Goal: Task Accomplishment & Management: Use online tool/utility

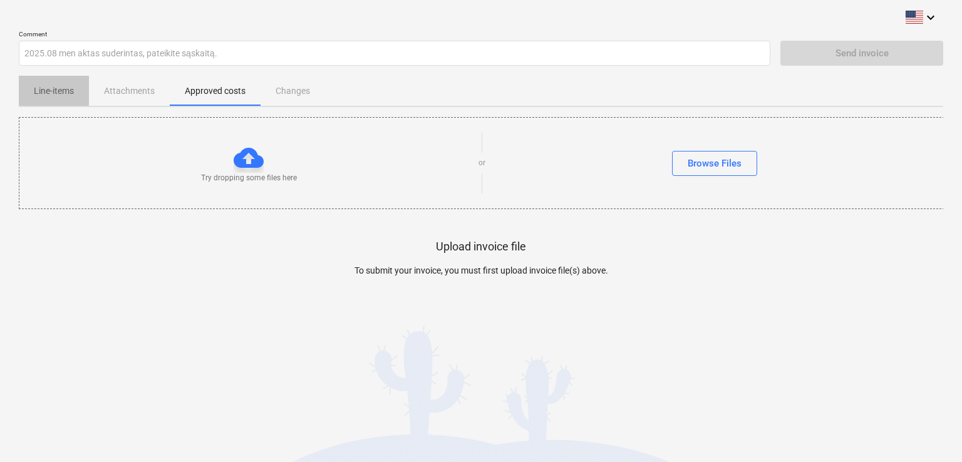
click at [78, 93] on span "Line-items" at bounding box center [54, 91] width 70 height 21
click at [702, 166] on div "Browse Files" at bounding box center [715, 163] width 54 height 16
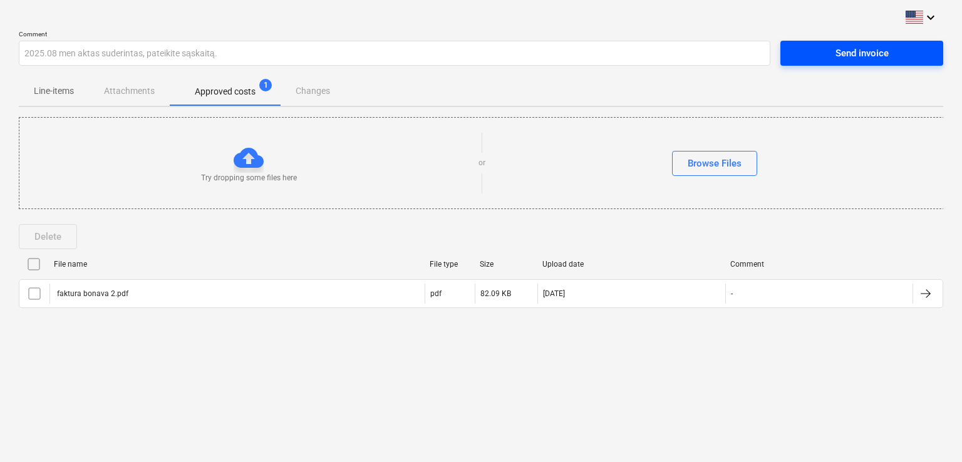
click at [829, 50] on span "Send invoice" at bounding box center [862, 53] width 133 height 16
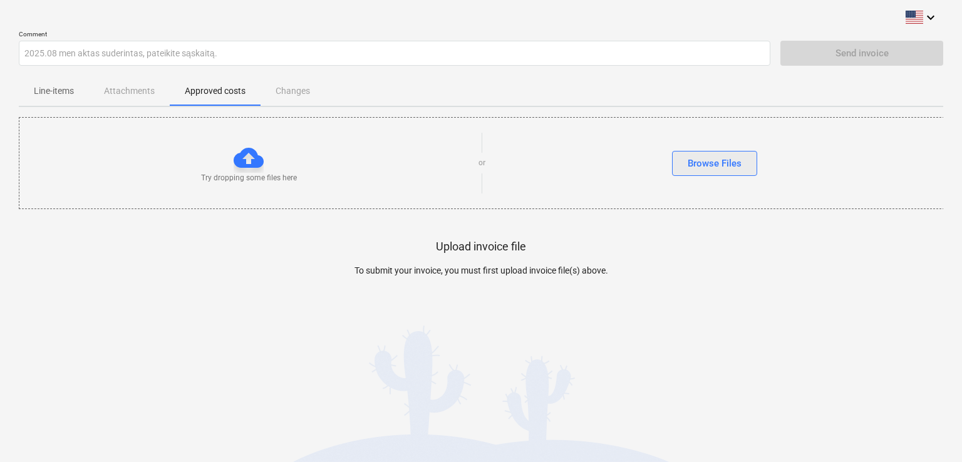
click at [718, 159] on div "Browse Files" at bounding box center [715, 163] width 54 height 16
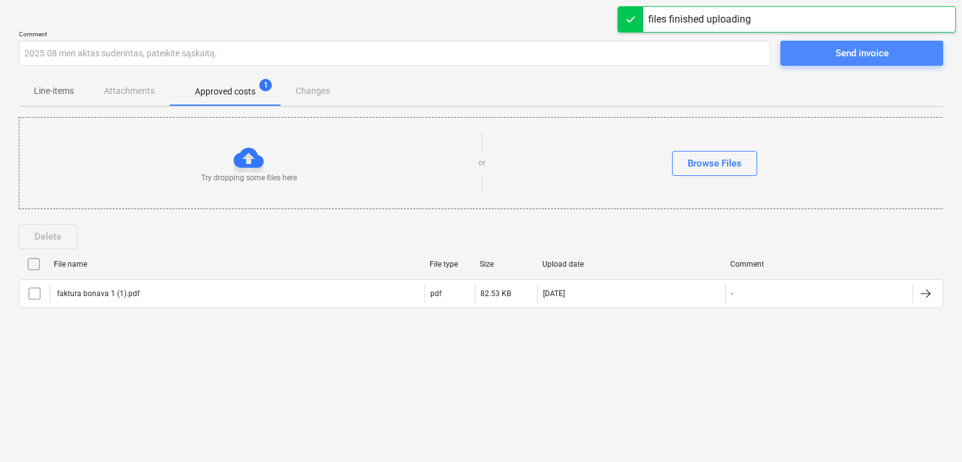
click at [867, 53] on div "Send invoice" at bounding box center [862, 53] width 53 height 16
